Goal: Task Accomplishment & Management: Use online tool/utility

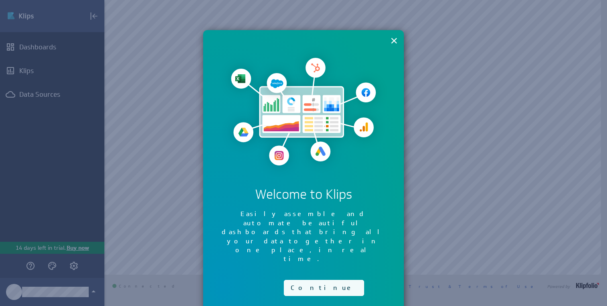
click at [311, 280] on button "Continue" at bounding box center [324, 288] width 80 height 16
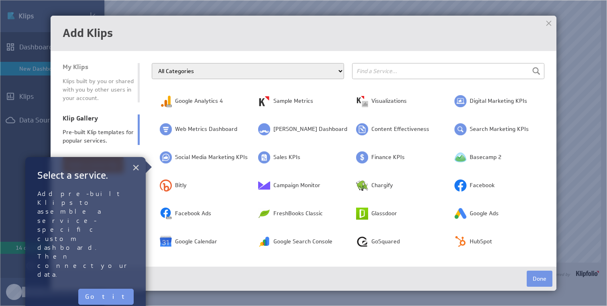
click at [135, 170] on button "×" at bounding box center [136, 167] width 8 height 16
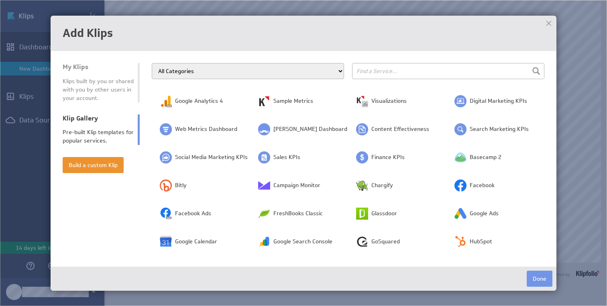
click at [396, 71] on input "text" at bounding box center [448, 71] width 192 height 16
type input "front"
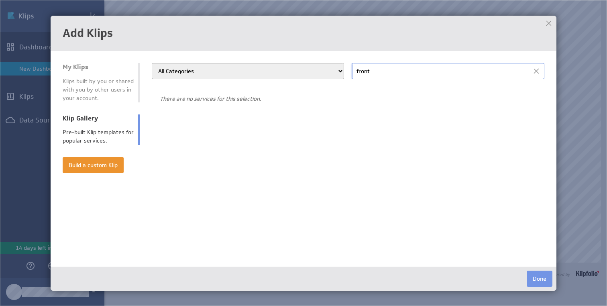
drag, startPoint x: 393, startPoint y: 73, endPoint x: 345, endPoint y: 71, distance: 47.8
click at [345, 71] on div "All Categories Advertising Cloud Storage Customer Support Dashboard Gallery Dat…" at bounding box center [348, 71] width 393 height 16
type input "a"
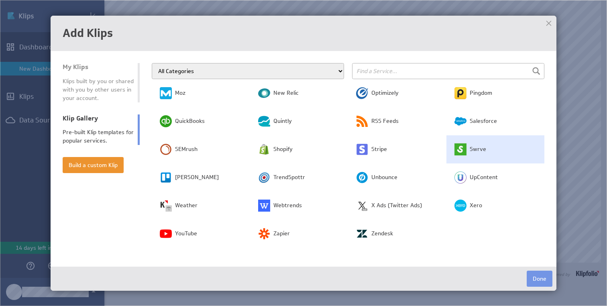
scroll to position [234, 0]
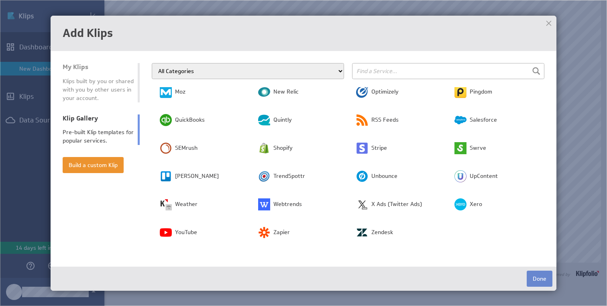
click at [534, 279] on button "Done" at bounding box center [540, 279] width 26 height 16
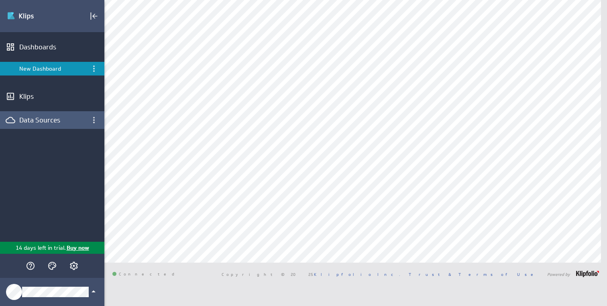
click at [62, 121] on div "Data Sources" at bounding box center [52, 120] width 66 height 9
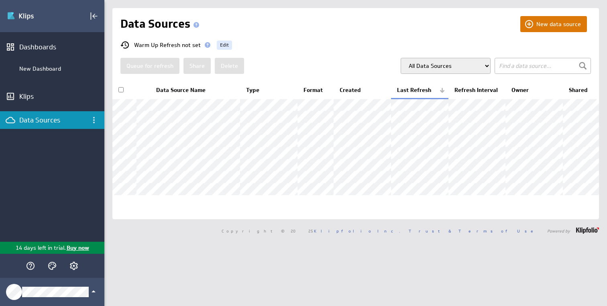
click at [552, 28] on button "New data source" at bounding box center [554, 24] width 67 height 16
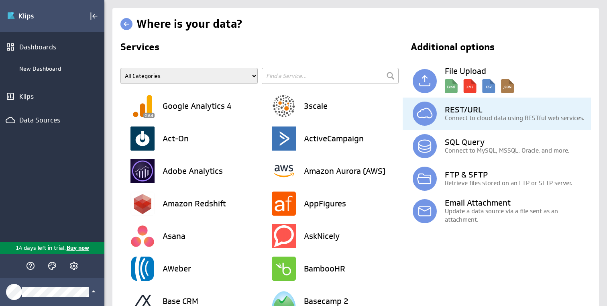
click at [495, 123] on div "REST/URL Connect to cloud data using RESTful web services." at bounding box center [502, 114] width 178 height 33
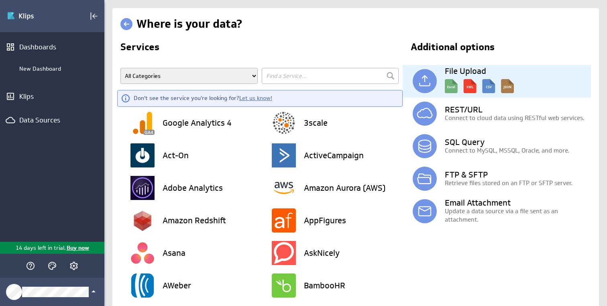
click at [461, 75] on img at bounding box center [479, 84] width 69 height 18
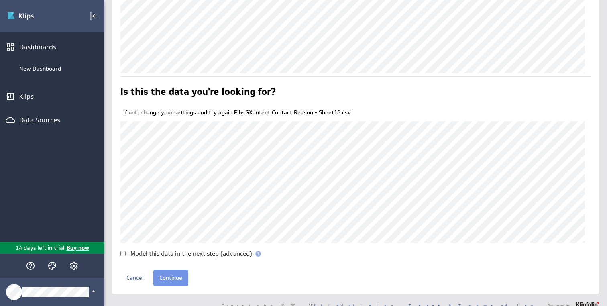
scroll to position [57, 0]
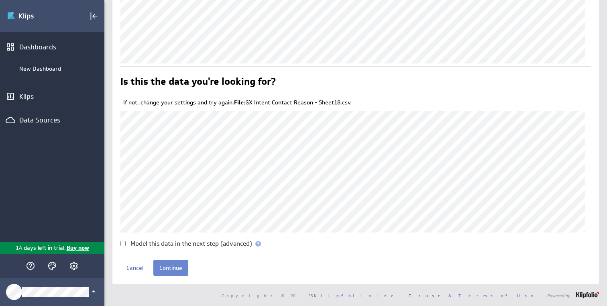
click at [174, 269] on input "Continue" at bounding box center [170, 268] width 35 height 16
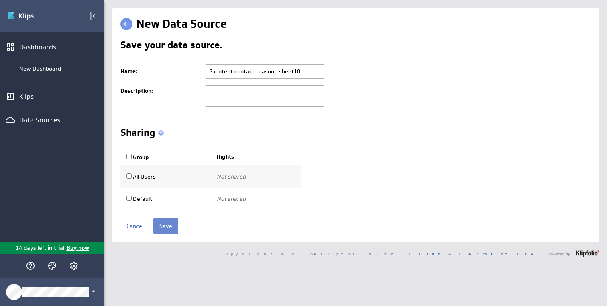
click at [168, 223] on input "Save" at bounding box center [165, 226] width 25 height 16
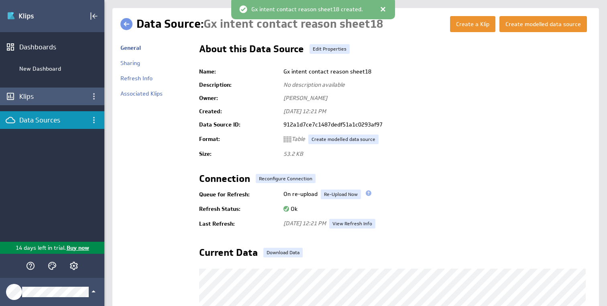
click at [54, 96] on div "Klips" at bounding box center [52, 96] width 66 height 9
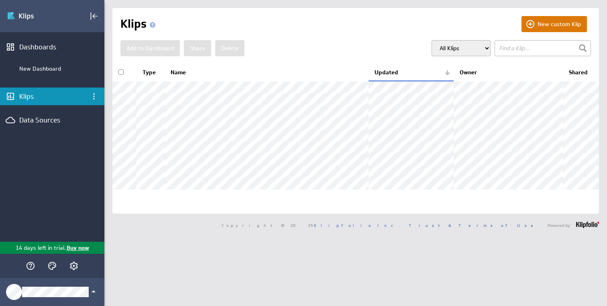
click at [549, 19] on button "New custom Klip" at bounding box center [554, 24] width 65 height 16
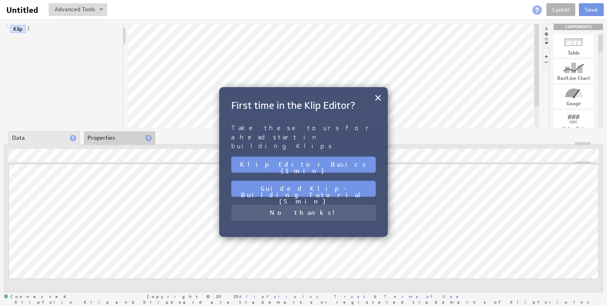
click at [311, 205] on button "No thanks!" at bounding box center [303, 213] width 145 height 16
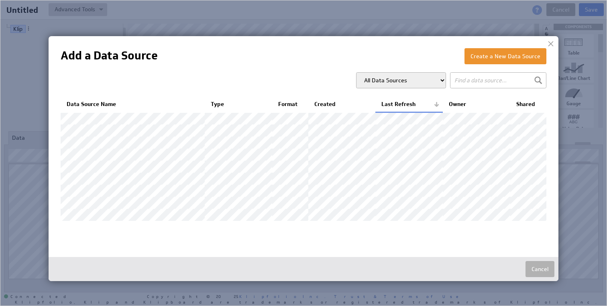
scroll to position [19, 0]
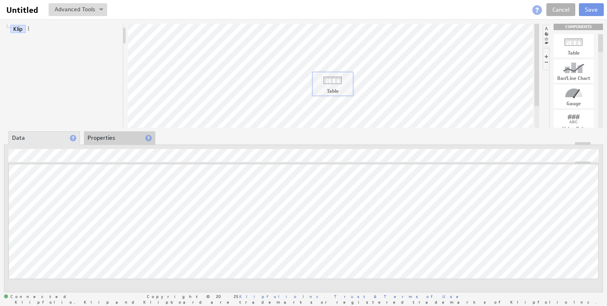
drag, startPoint x: 574, startPoint y: 47, endPoint x: 333, endPoint y: 84, distance: 244.4
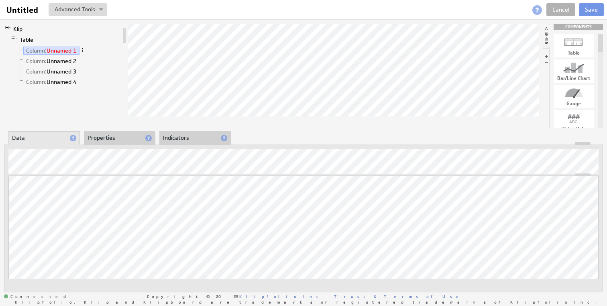
click at [81, 50] on span at bounding box center [83, 50] width 6 height 6
click at [63, 55] on span "Column: Unnamed 1" at bounding box center [54, 50] width 62 height 7
click at [62, 58] on link "Column: Unnamed 2" at bounding box center [51, 61] width 56 height 8
click at [63, 72] on link "Column: Unnamed 3" at bounding box center [51, 71] width 56 height 8
click at [62, 82] on link "Column: Unnamed 4" at bounding box center [51, 82] width 56 height 8
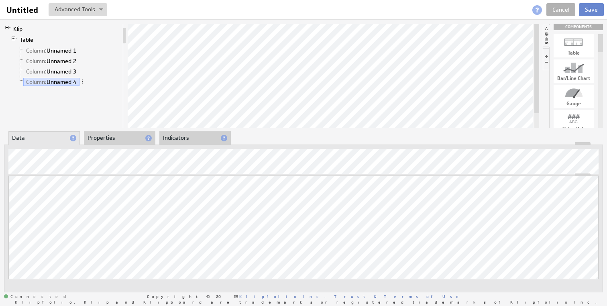
click at [592, 8] on button "Save" at bounding box center [591, 9] width 25 height 13
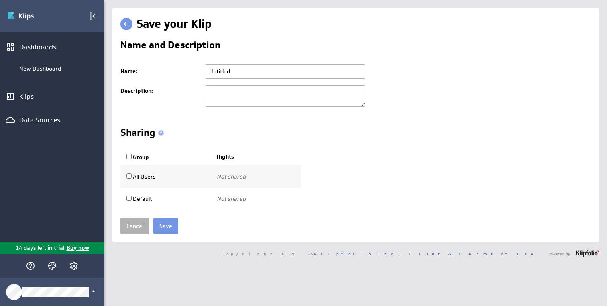
click at [224, 69] on input "Untitled" at bounding box center [285, 71] width 161 height 14
type input "test"
click at [162, 227] on input "Save" at bounding box center [165, 226] width 25 height 16
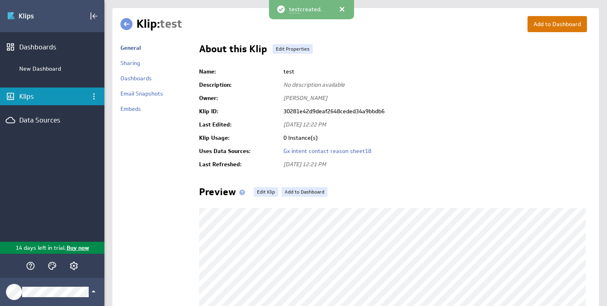
click at [537, 18] on button "Add to Dashboard" at bounding box center [557, 24] width 59 height 16
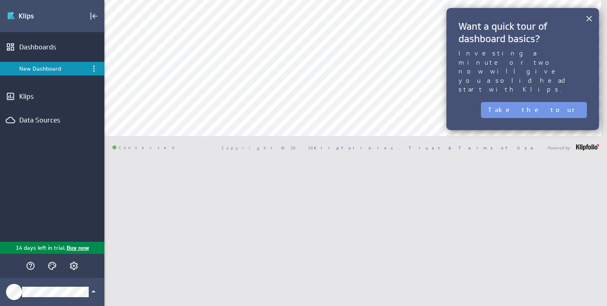
click at [590, 17] on button "×" at bounding box center [590, 18] width 8 height 16
